Goal: Task Accomplishment & Management: Manage account settings

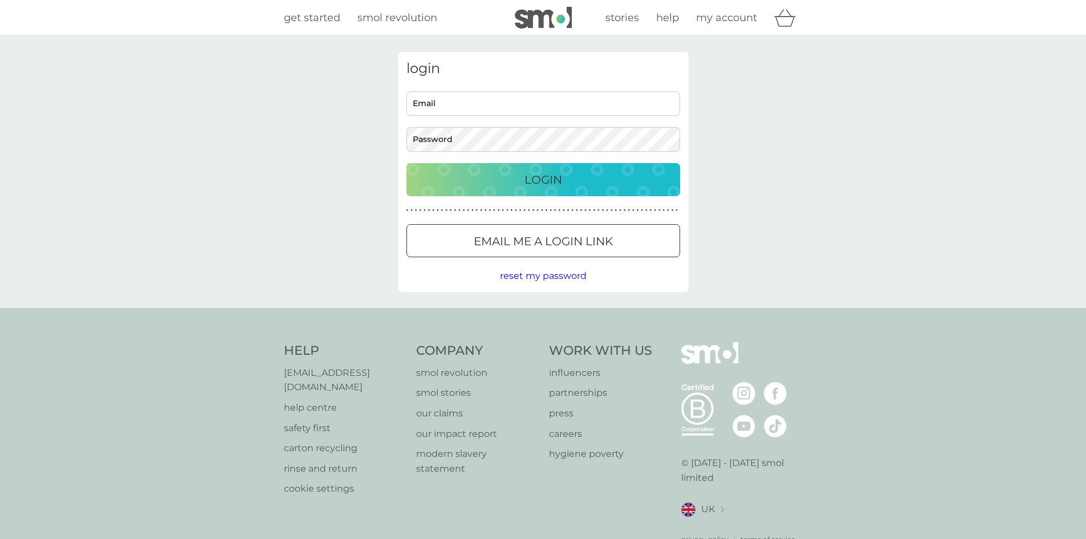
type input "[EMAIL_ADDRESS][DOMAIN_NAME]"
click at [518, 189] on button "Login" at bounding box center [543, 179] width 274 height 33
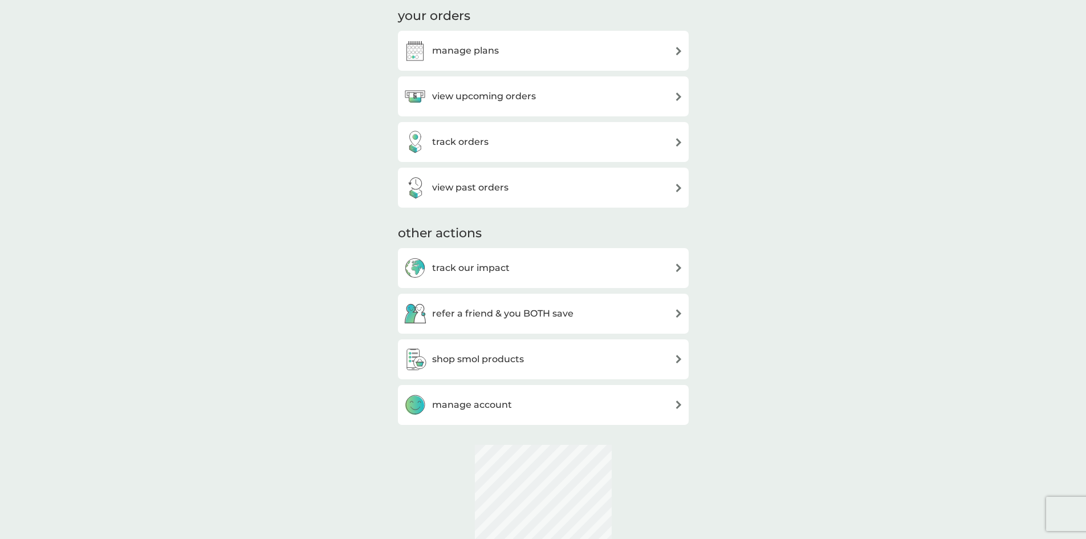
click at [483, 193] on h3 "view past orders" at bounding box center [470, 187] width 76 height 15
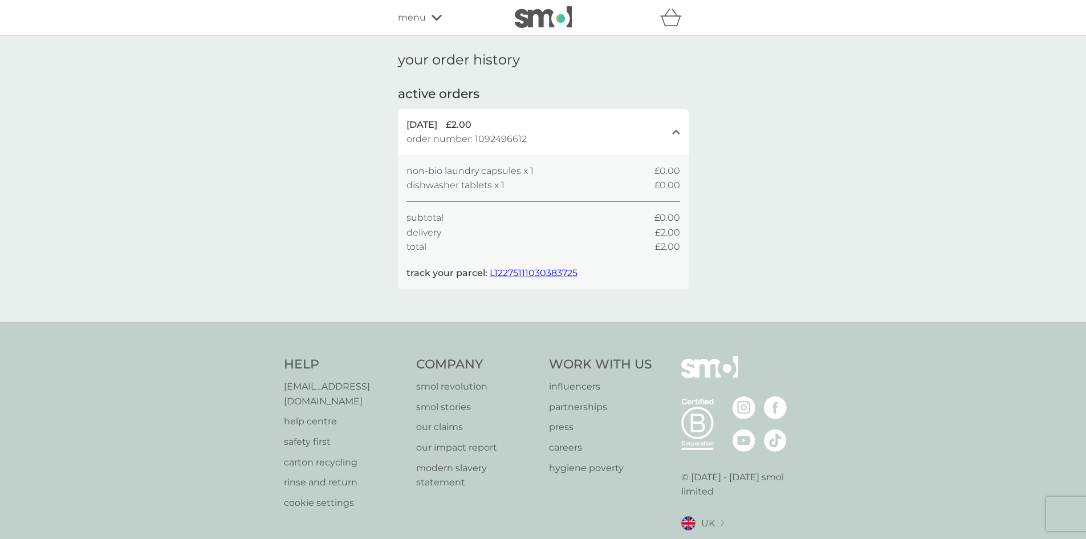
click at [530, 274] on span "L12275111030383725" at bounding box center [534, 272] width 88 height 11
